Goal: Information Seeking & Learning: Learn about a topic

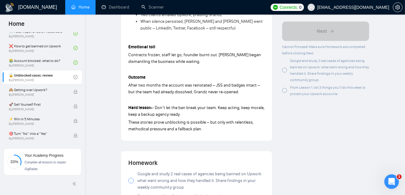
scroll to position [548, 0]
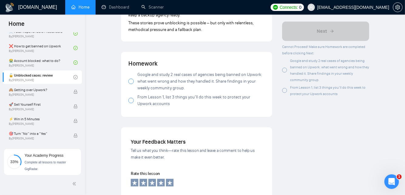
click at [131, 84] on div at bounding box center [130, 80] width 5 height 5
click at [130, 103] on div at bounding box center [130, 100] width 5 height 5
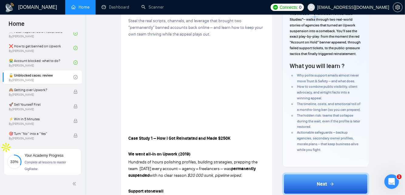
scroll to position [88, 0]
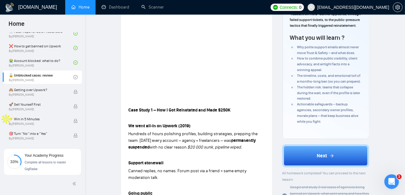
click at [243, 135] on span "Hundreds of hours polishing profiles, building strategies, prepping the team. […" at bounding box center [192, 137] width 129 height 12
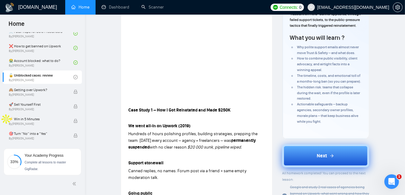
click at [326, 155] on span "Next" at bounding box center [321, 155] width 10 height 7
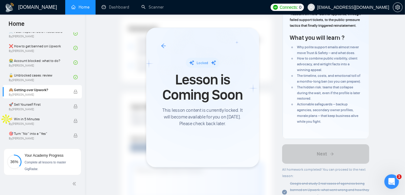
click at [35, 104] on div at bounding box center [202, 97] width 405 height 195
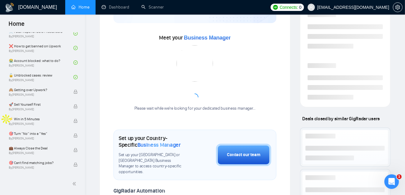
click at [27, 106] on span "🚀 Sell Yourself First" at bounding box center [38, 104] width 58 height 6
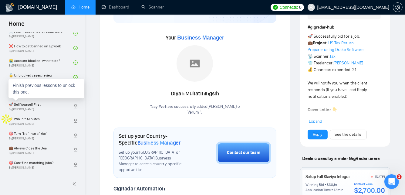
click at [27, 106] on span "🚀 Sell Yourself First" at bounding box center [38, 104] width 58 height 6
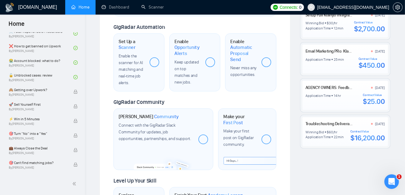
scroll to position [253, 0]
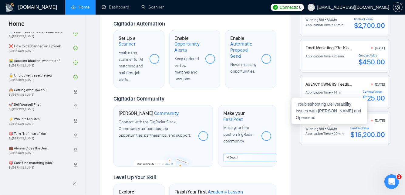
click at [329, 120] on link "Troubleshooting Deliverability Issues with [PERSON_NAME] and Opensend" at bounding box center [369, 120] width 129 height 5
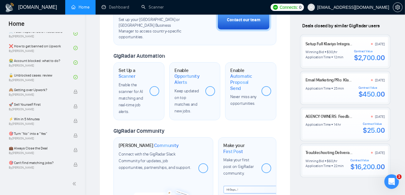
scroll to position [152, 0]
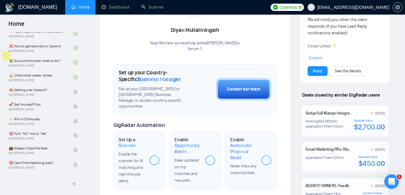
click at [324, 113] on link "Setup Full Klaviyo Integration with WooCommerce + Email Flow Design" at bounding box center [366, 112] width 123 height 5
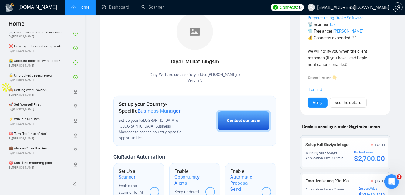
scroll to position [0, 0]
